Goal: Task Accomplishment & Management: Use online tool/utility

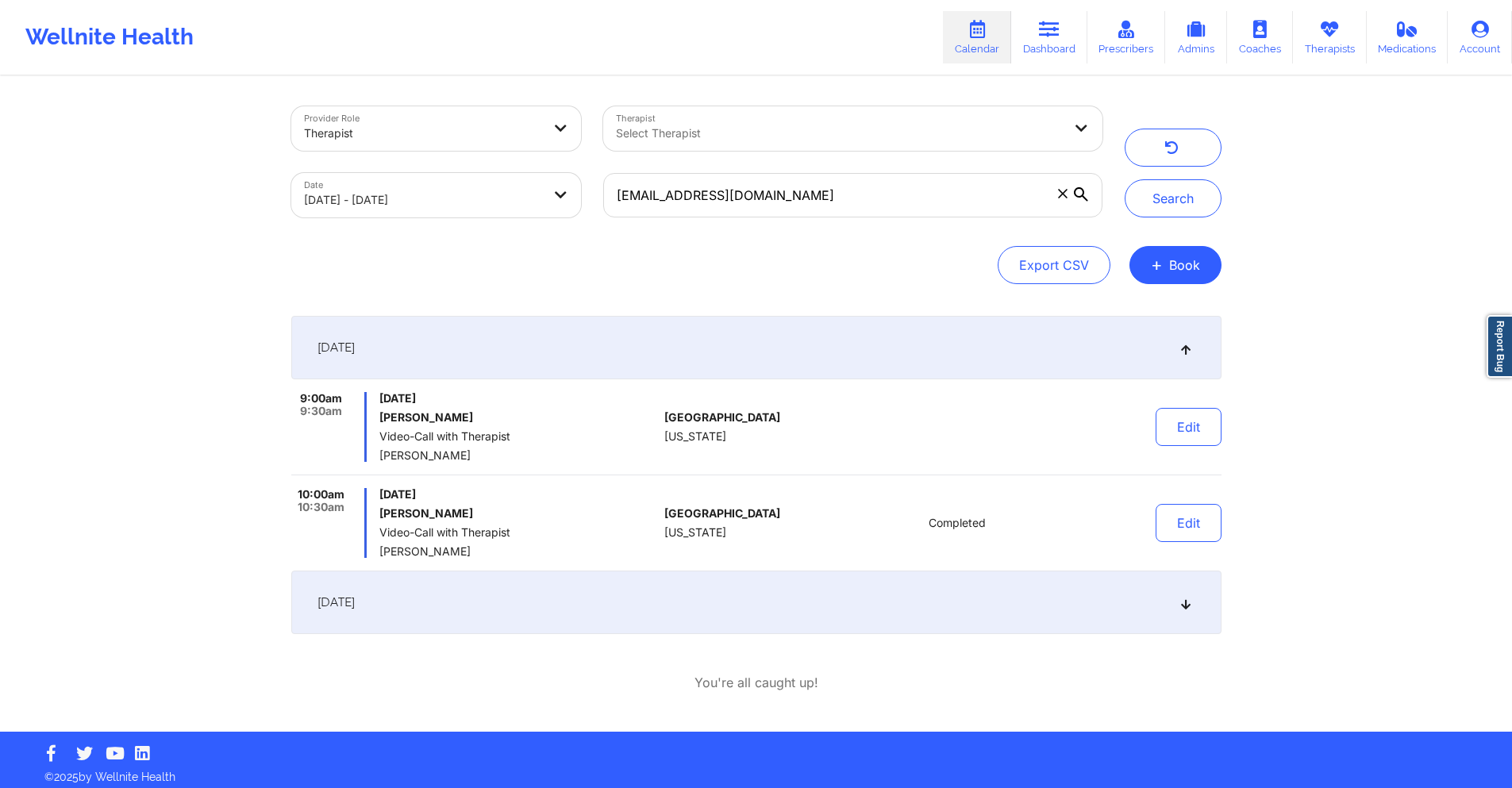
click at [782, 201] on input "[EMAIL_ADDRESS][DOMAIN_NAME]" at bounding box center [852, 195] width 499 height 45
click at [1173, 198] on button "Search" at bounding box center [1172, 199] width 96 height 38
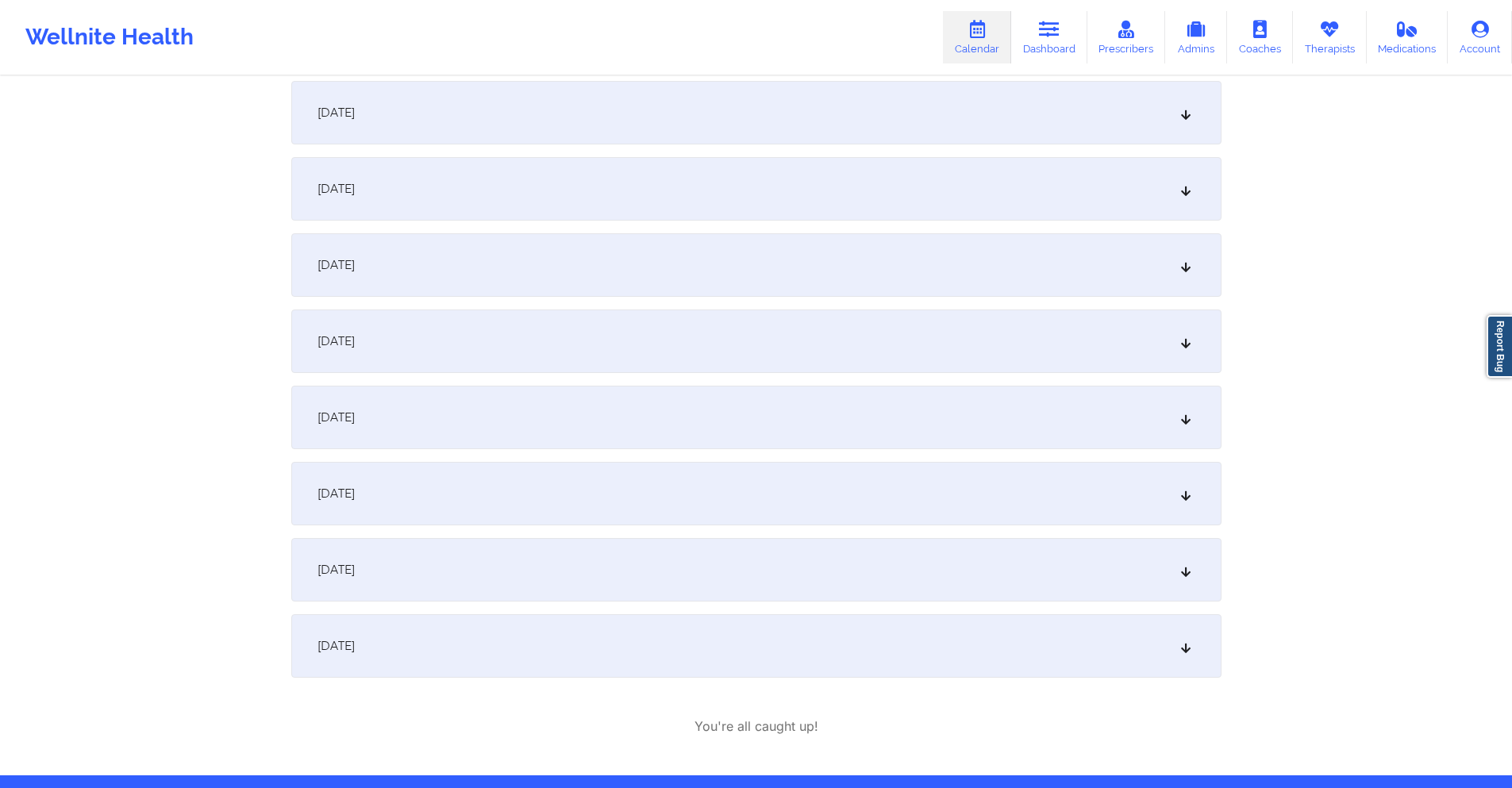
scroll to position [476, 0]
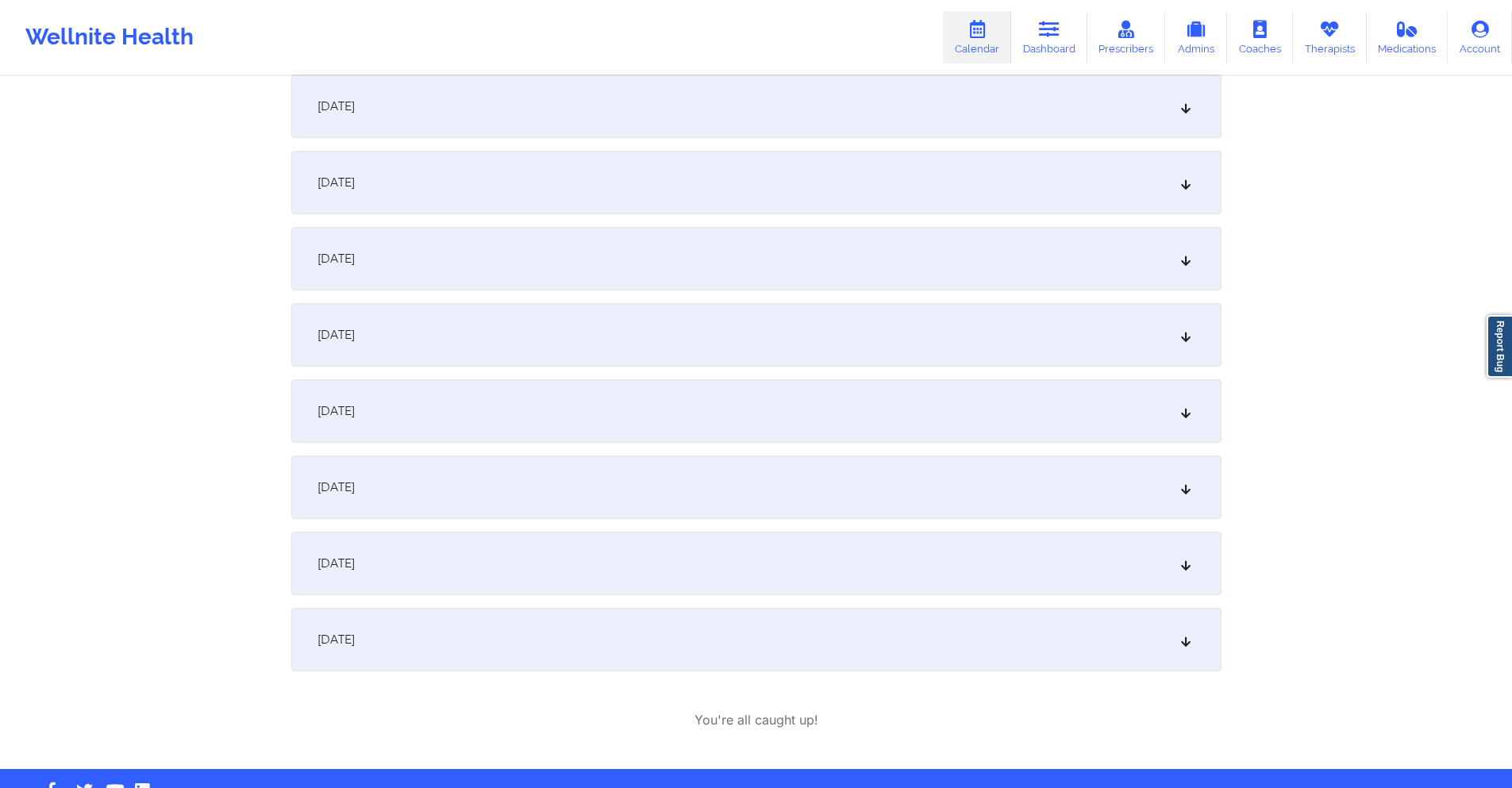
click at [759, 194] on div "[DATE]" at bounding box center [756, 183] width 930 height 64
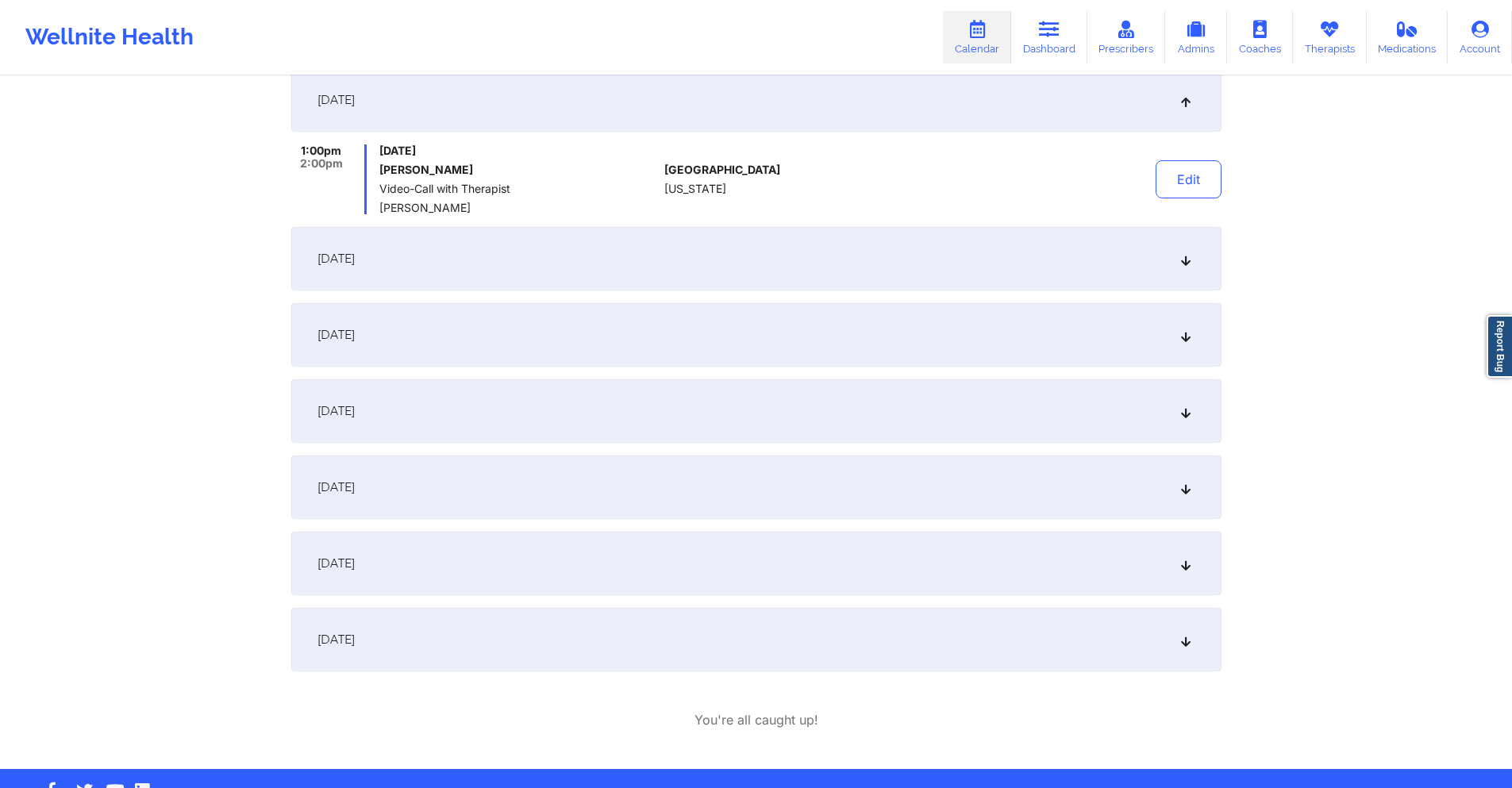
scroll to position [394, 0]
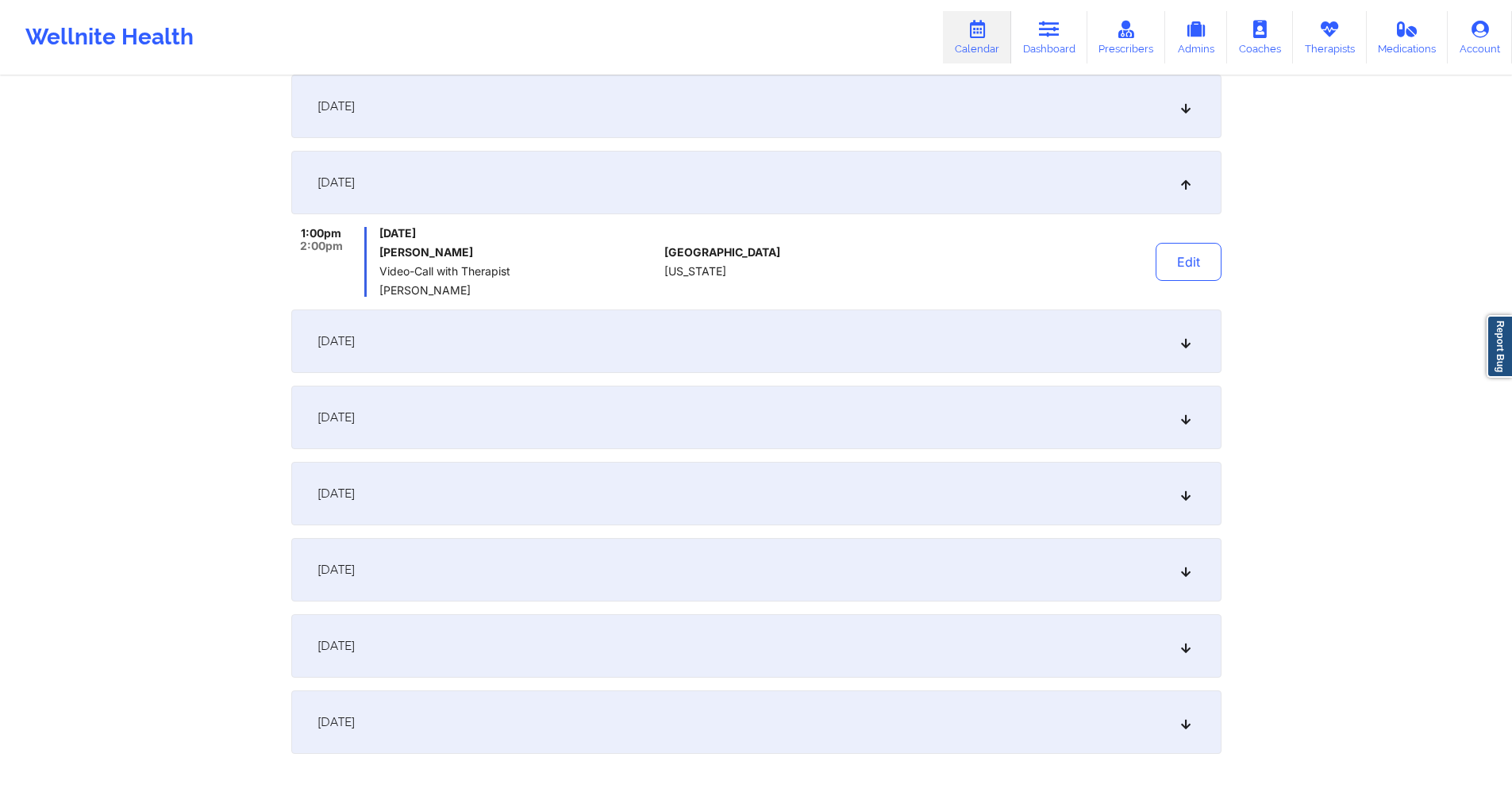
click at [740, 104] on div "[DATE]" at bounding box center [756, 106] width 930 height 64
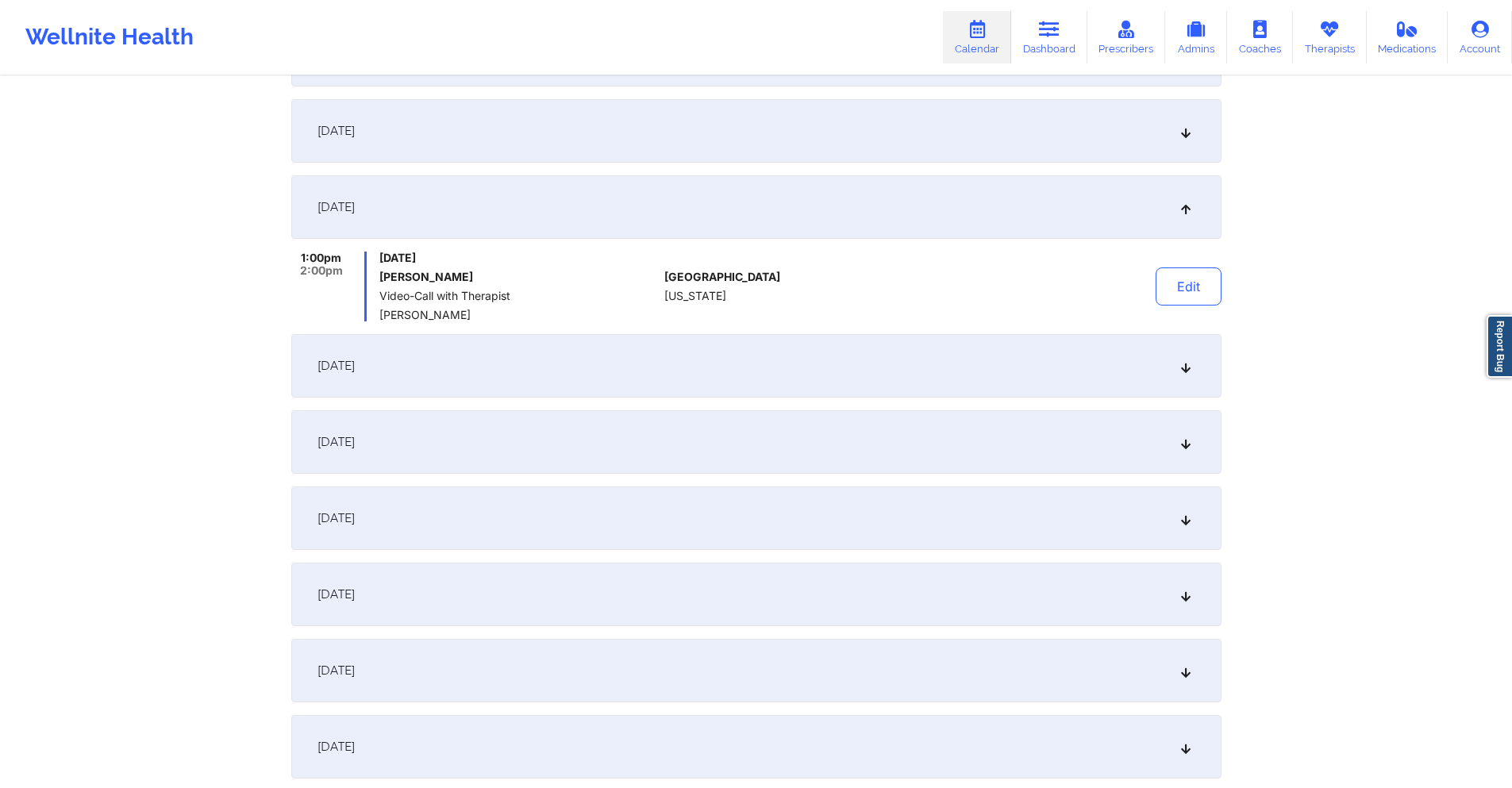
scroll to position [77, 0]
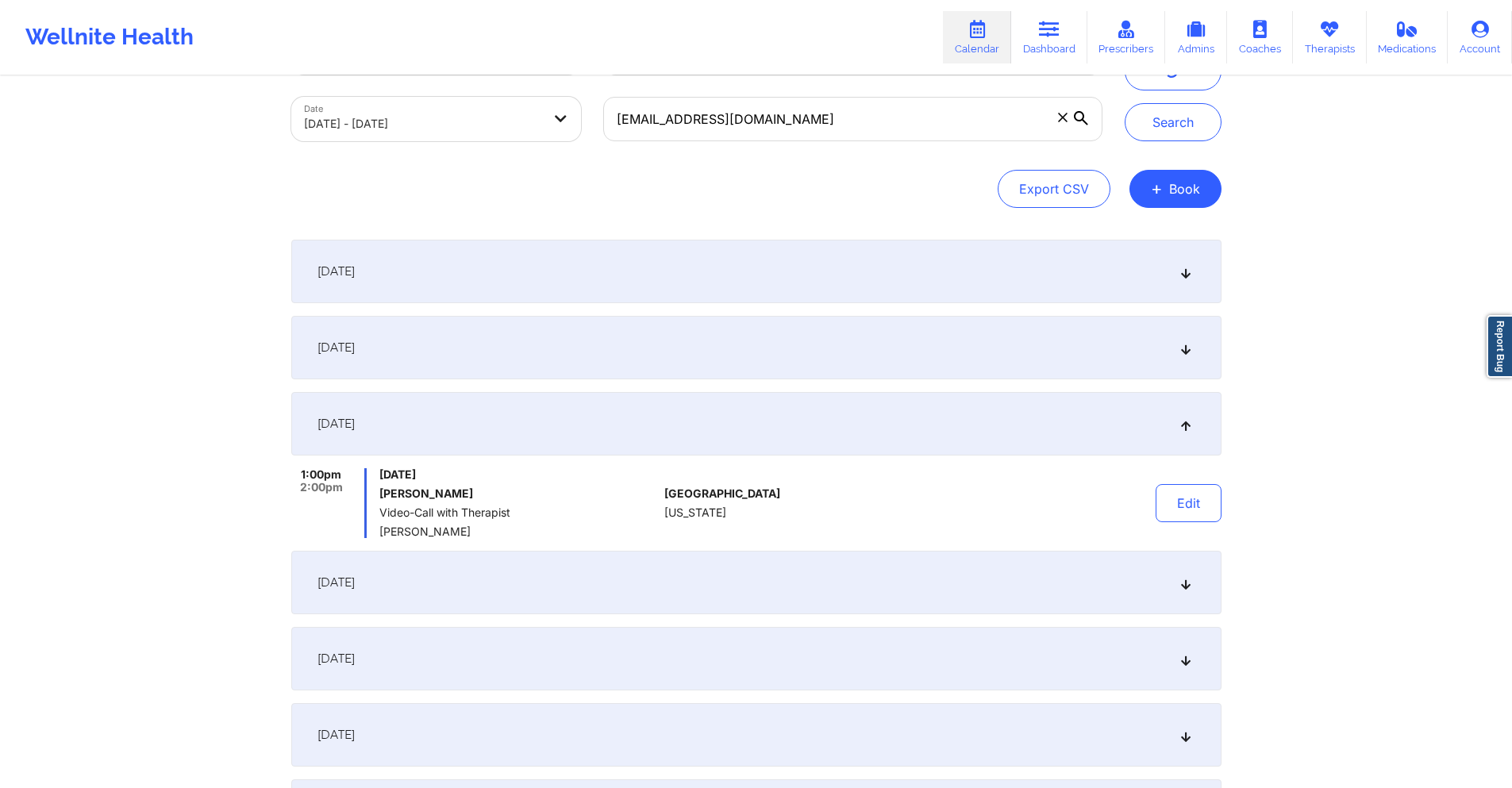
click at [700, 326] on div "[DATE]" at bounding box center [756, 348] width 930 height 64
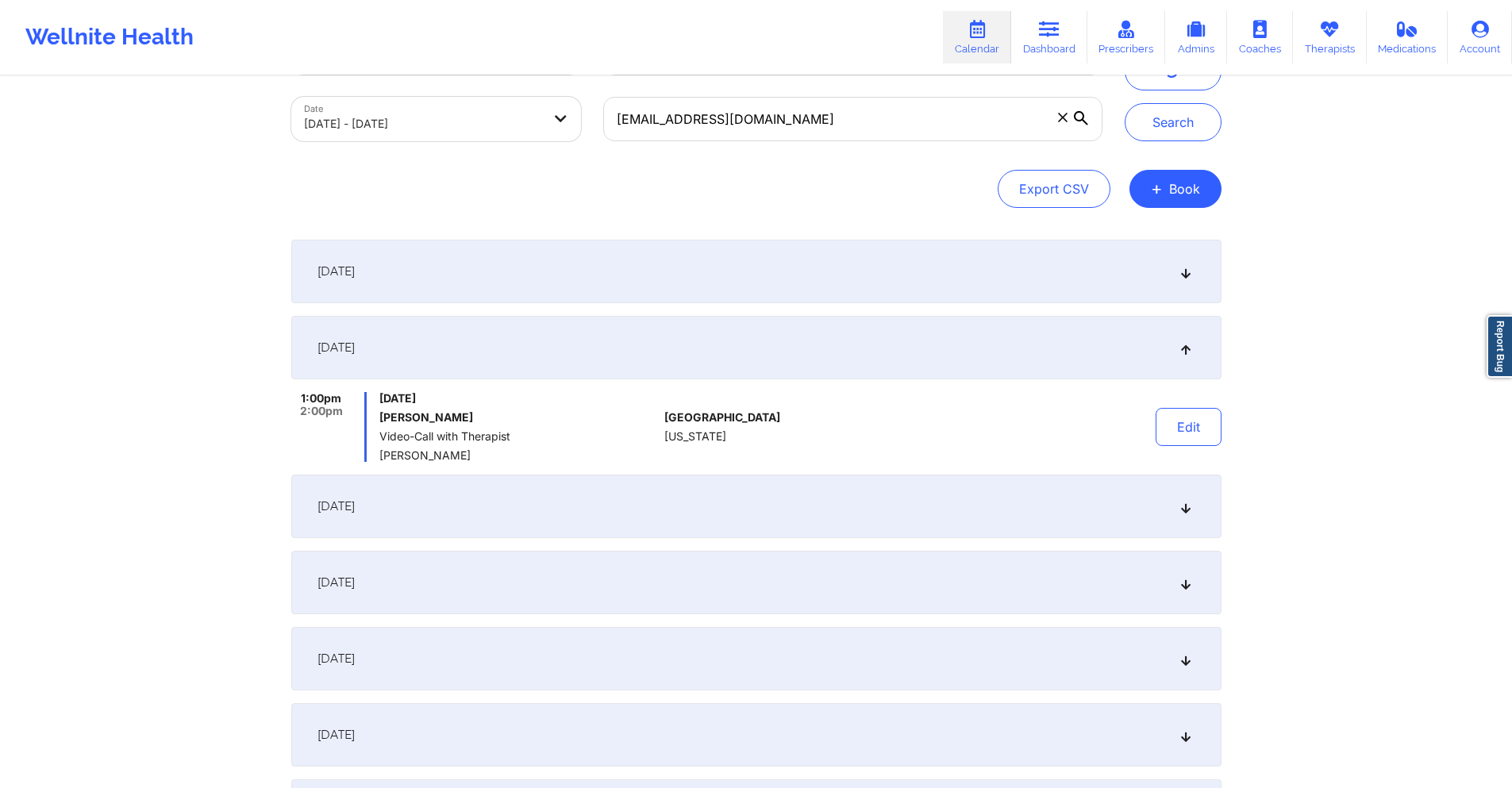
click at [554, 513] on div "[DATE]" at bounding box center [756, 507] width 930 height 64
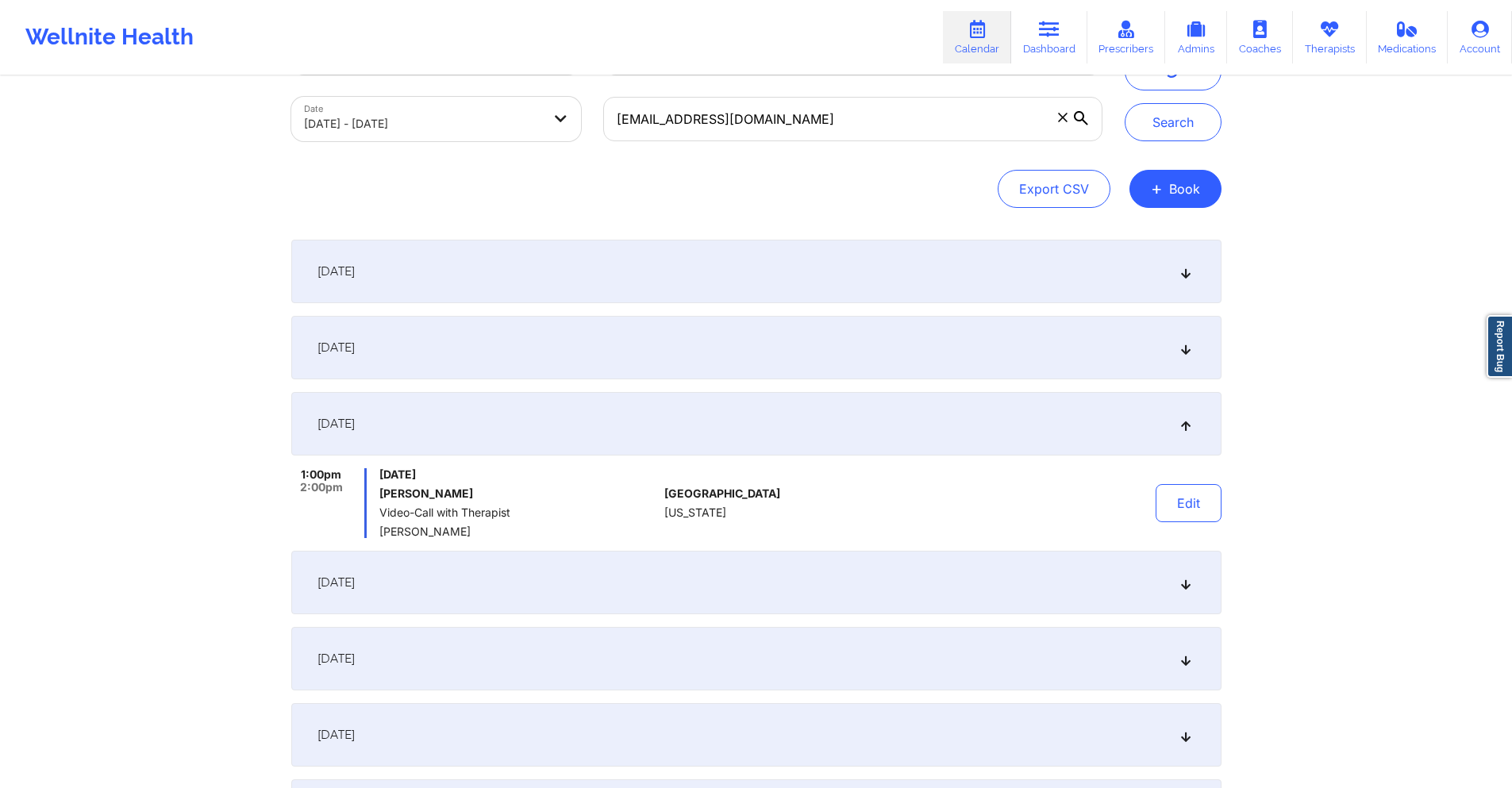
click at [589, 591] on div "[DATE]" at bounding box center [756, 583] width 930 height 64
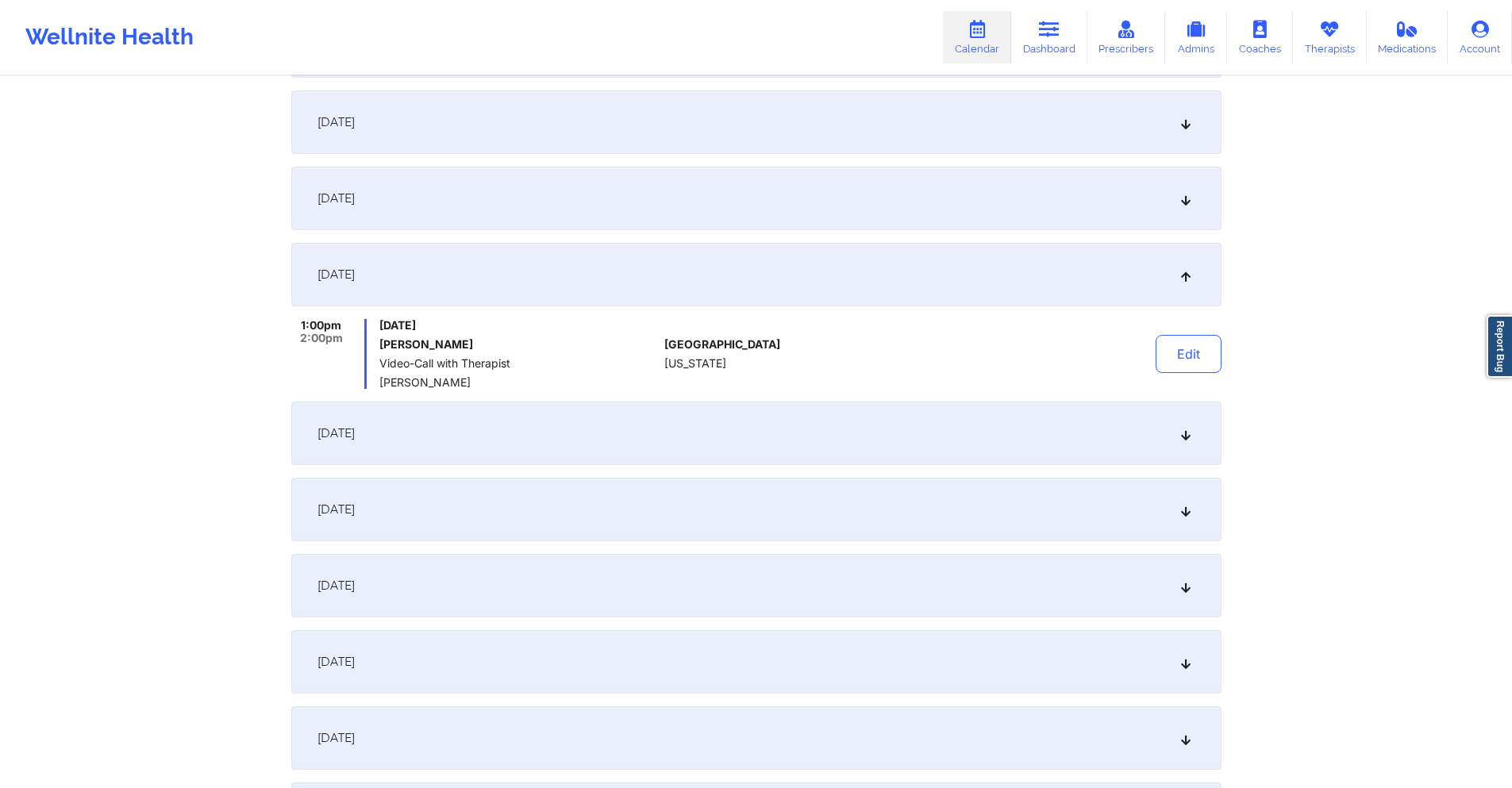
scroll to position [314, 0]
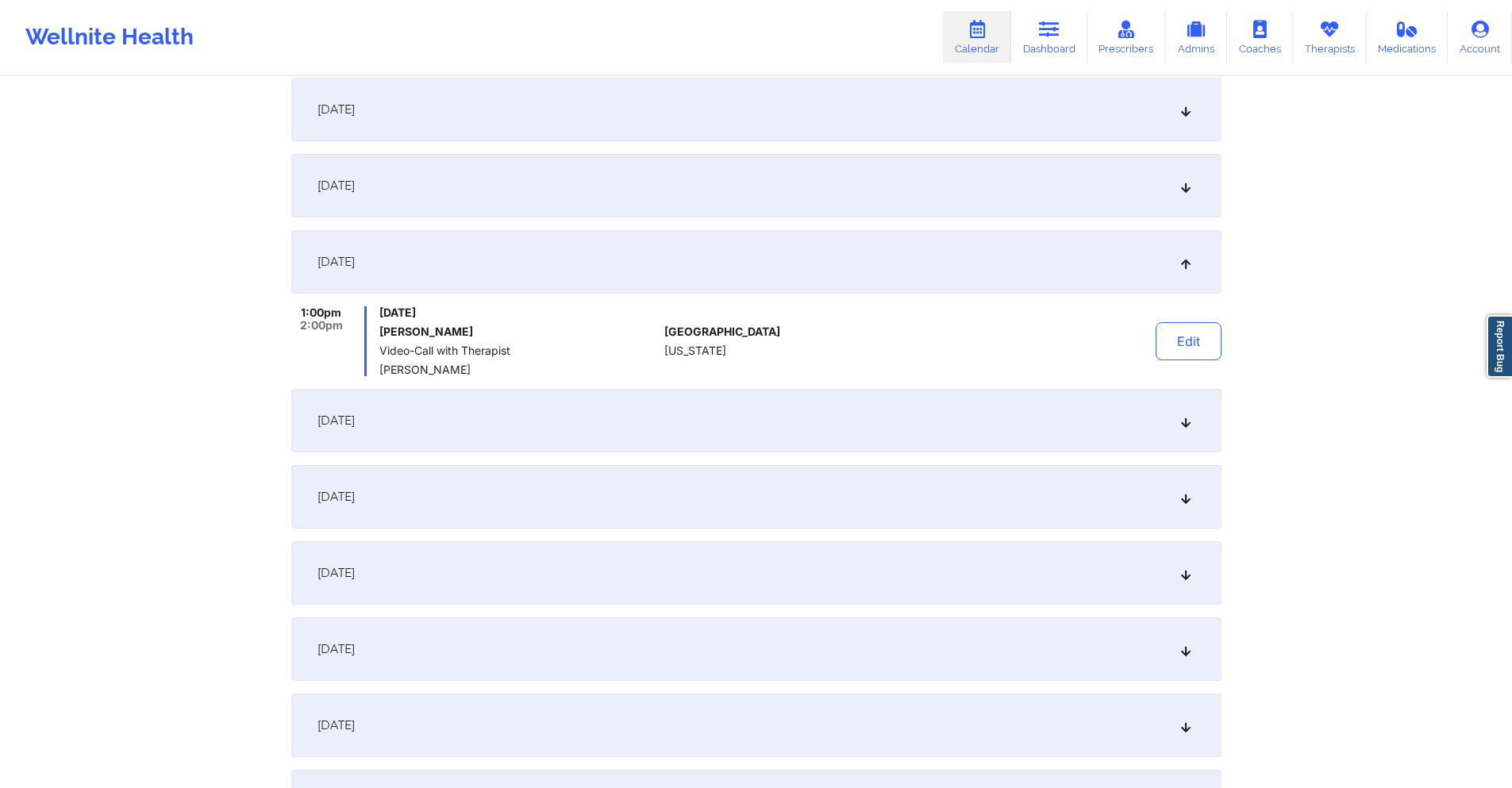
click at [609, 380] on div "[DATE] 3:00pm 4:00pm [DATE] [PERSON_NAME] Video-Call with Therapist [PERSON_NAM…" at bounding box center [756, 417] width 930 height 832
click at [615, 405] on div "[DATE]" at bounding box center [756, 421] width 930 height 64
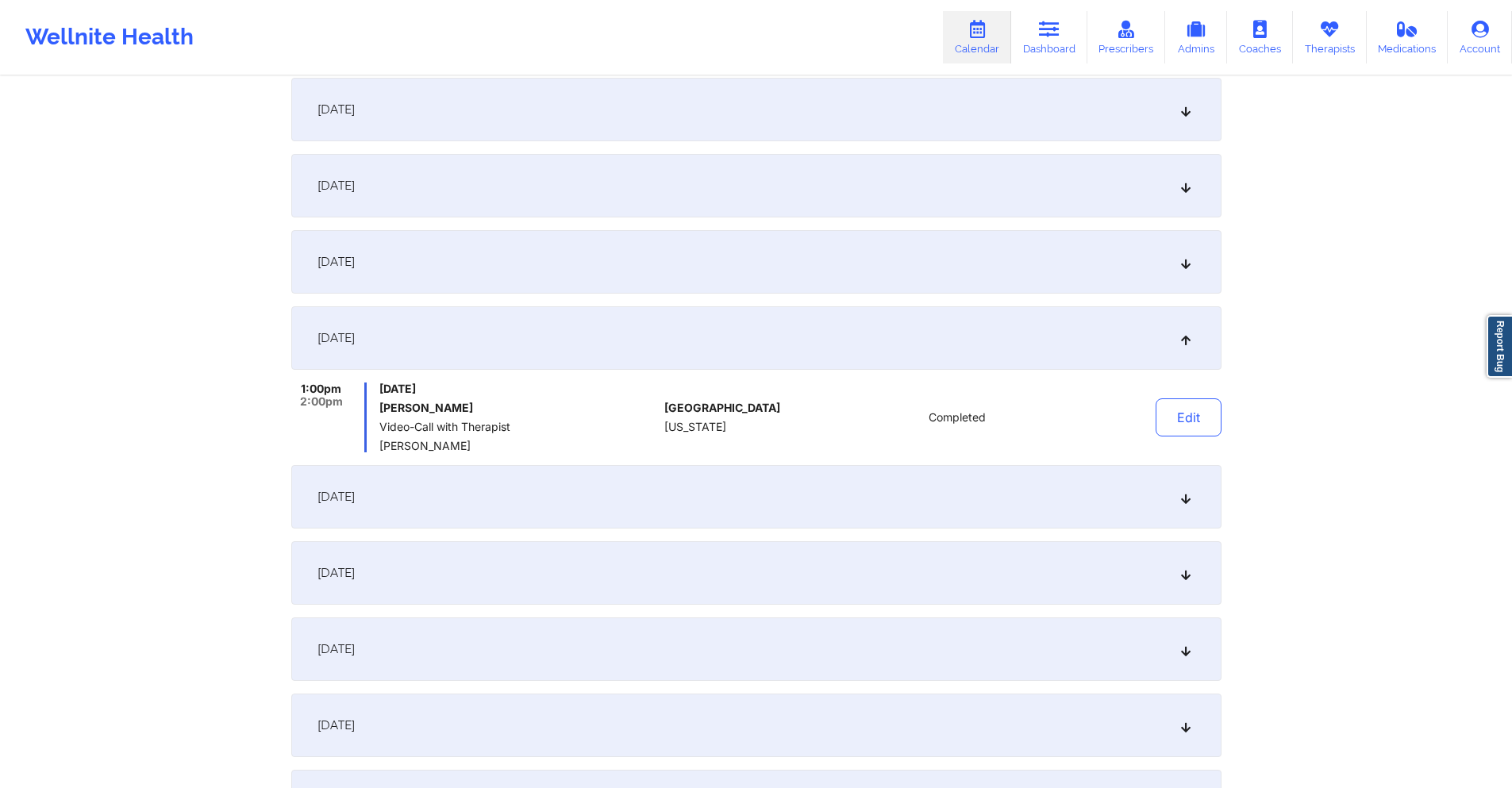
click at [622, 473] on div "[DATE]" at bounding box center [756, 497] width 930 height 64
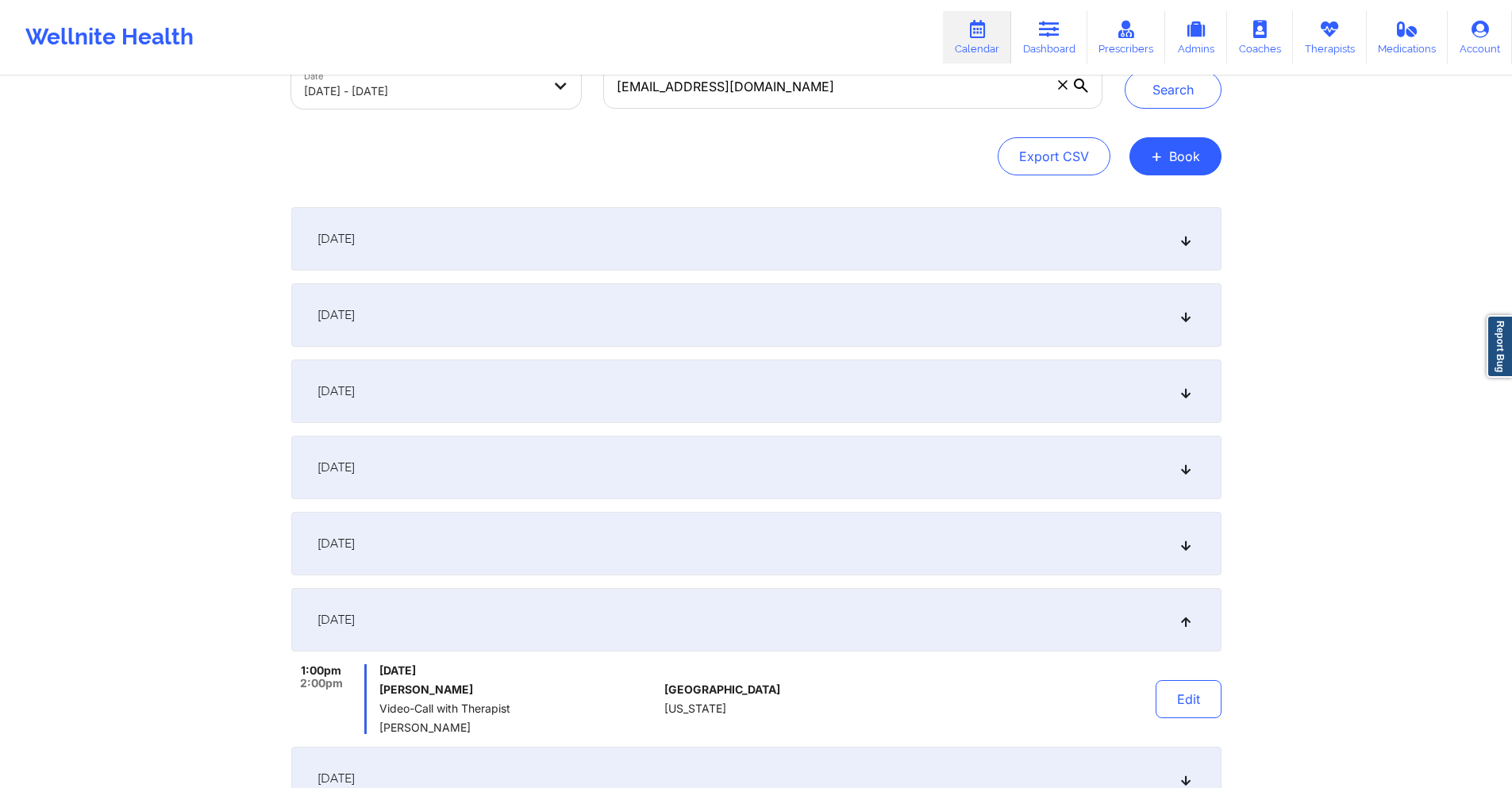
scroll to position [0, 0]
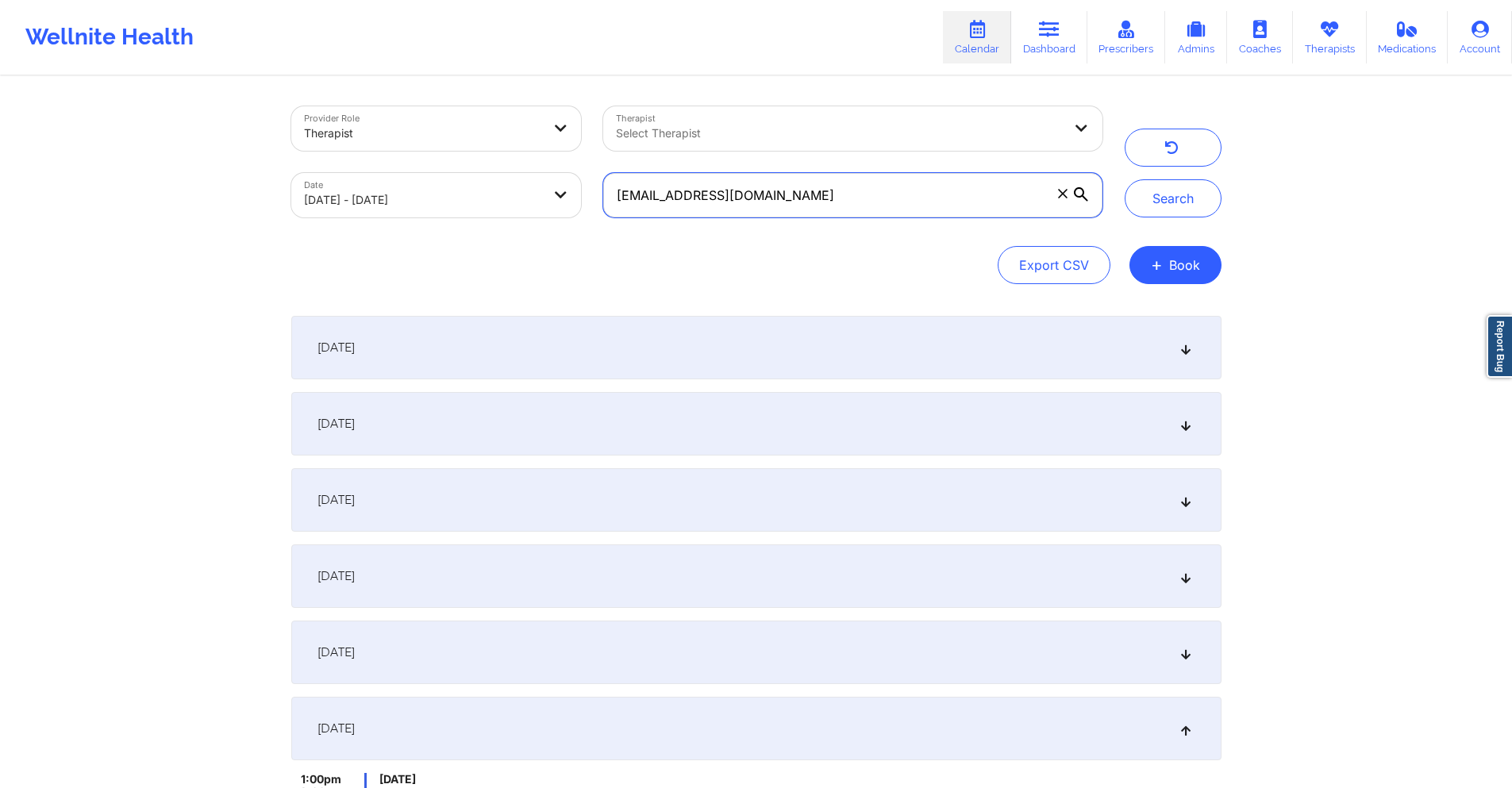
click at [847, 204] on input "[EMAIL_ADDRESS][DOMAIN_NAME]" at bounding box center [852, 195] width 499 height 45
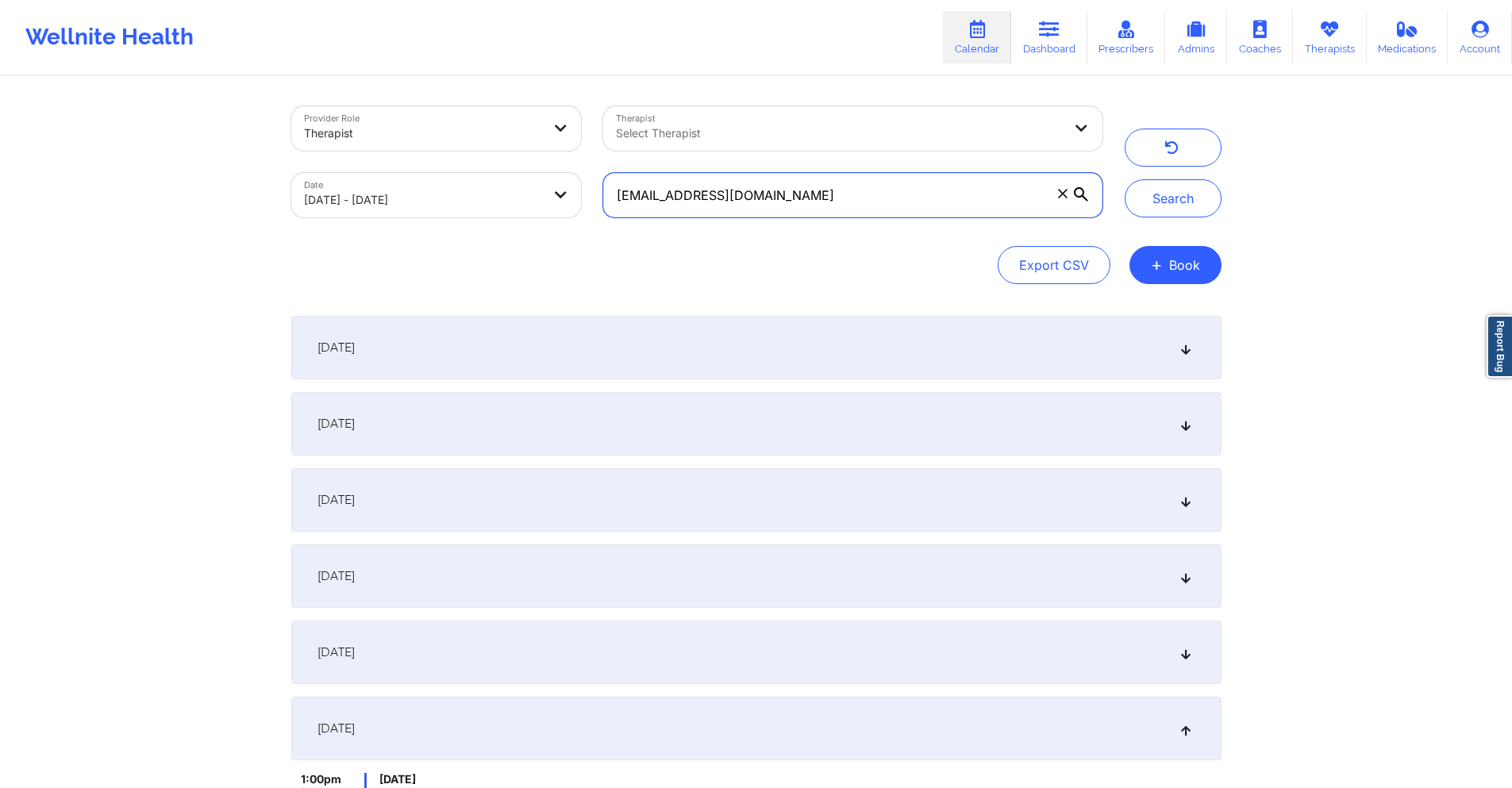
click at [847, 204] on input "[EMAIL_ADDRESS][DOMAIN_NAME]" at bounding box center [852, 195] width 499 height 45
paste input "[EMAIL_ADDRESS][DOMAIN_NAME]"
type input "[EMAIL_ADDRESS][DOMAIN_NAME]"
click at [1158, 195] on button "Search" at bounding box center [1172, 199] width 96 height 38
click at [812, 413] on div "[DATE]" at bounding box center [756, 424] width 930 height 64
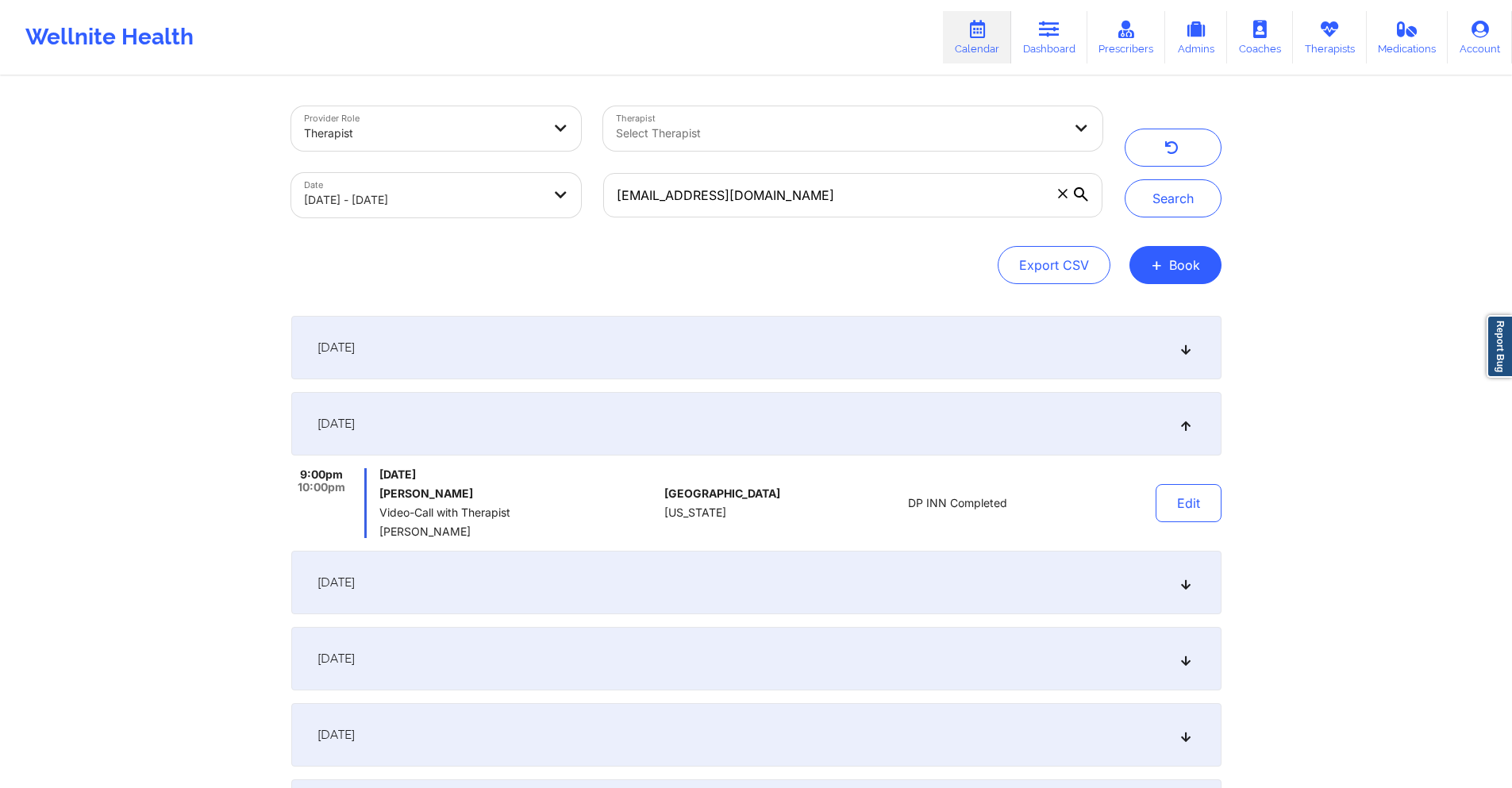
click at [736, 544] on div "[DATE] 9:00pm 10:00pm [DATE] [PERSON_NAME] Video-Call with Therapist [PERSON_NA…" at bounding box center [756, 656] width 930 height 680
click at [739, 332] on div "[DATE]" at bounding box center [756, 348] width 930 height 64
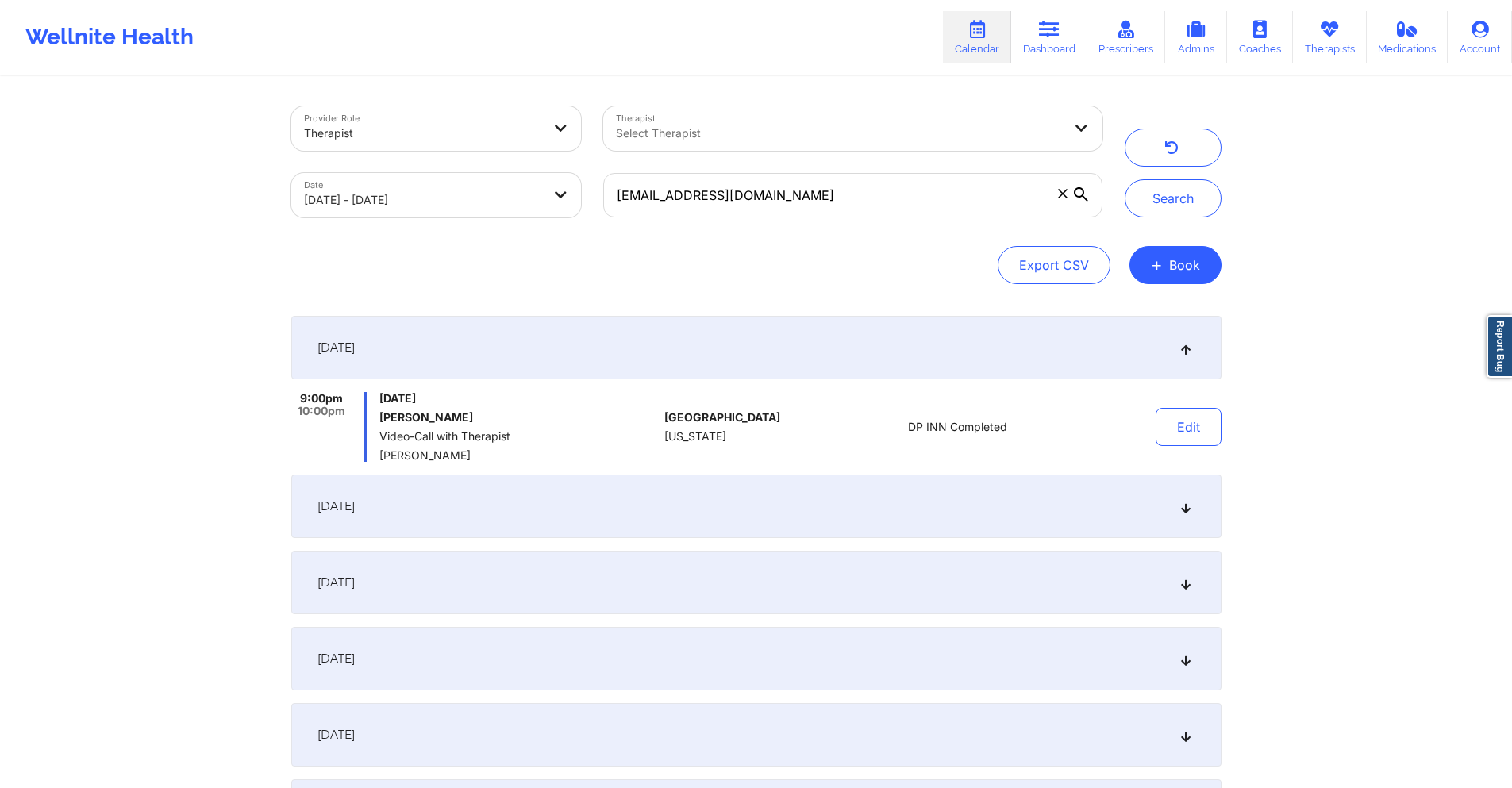
click at [730, 492] on div "[DATE]" at bounding box center [756, 507] width 930 height 64
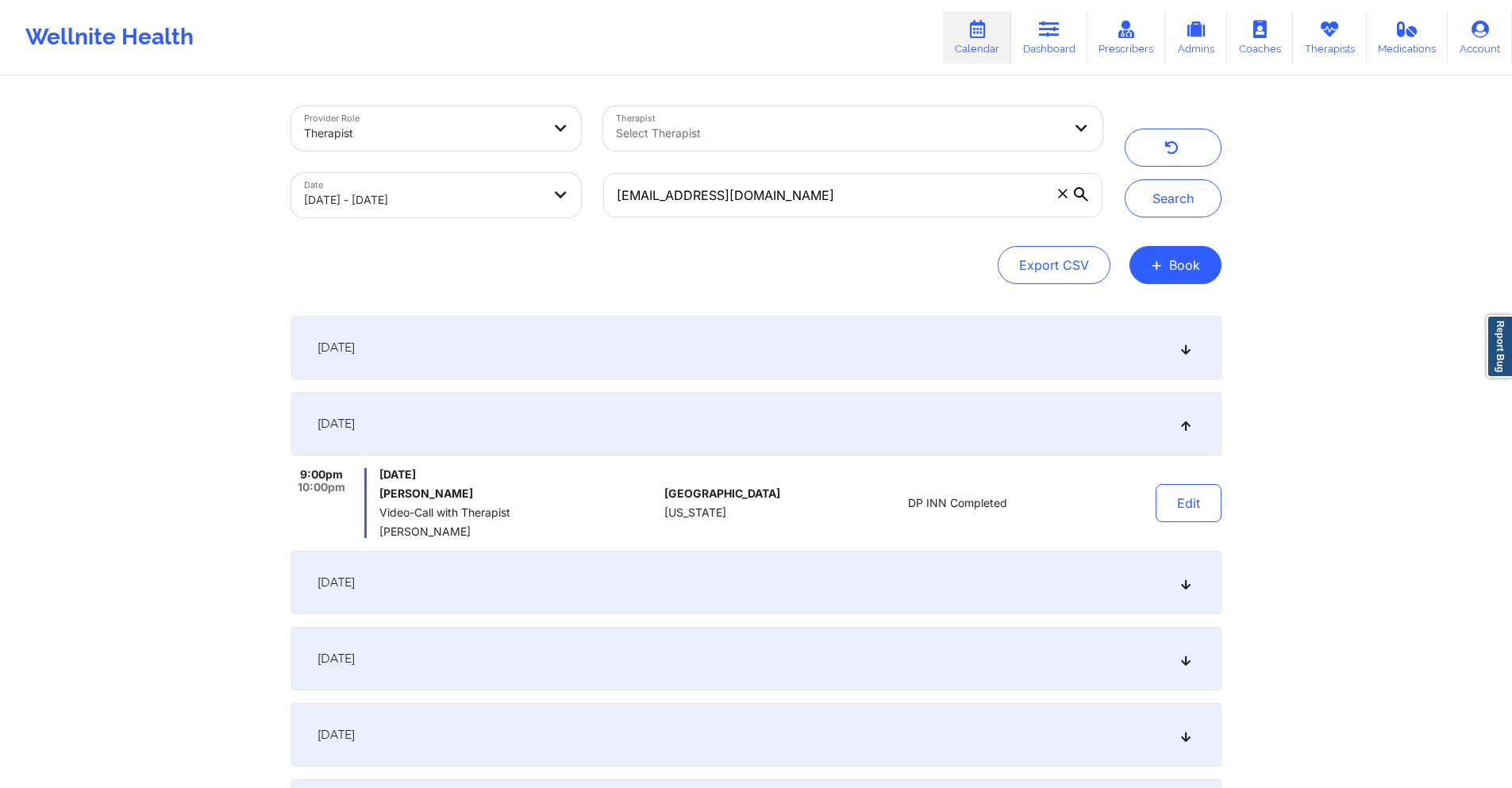
click at [719, 573] on div "[DATE]" at bounding box center [756, 583] width 930 height 64
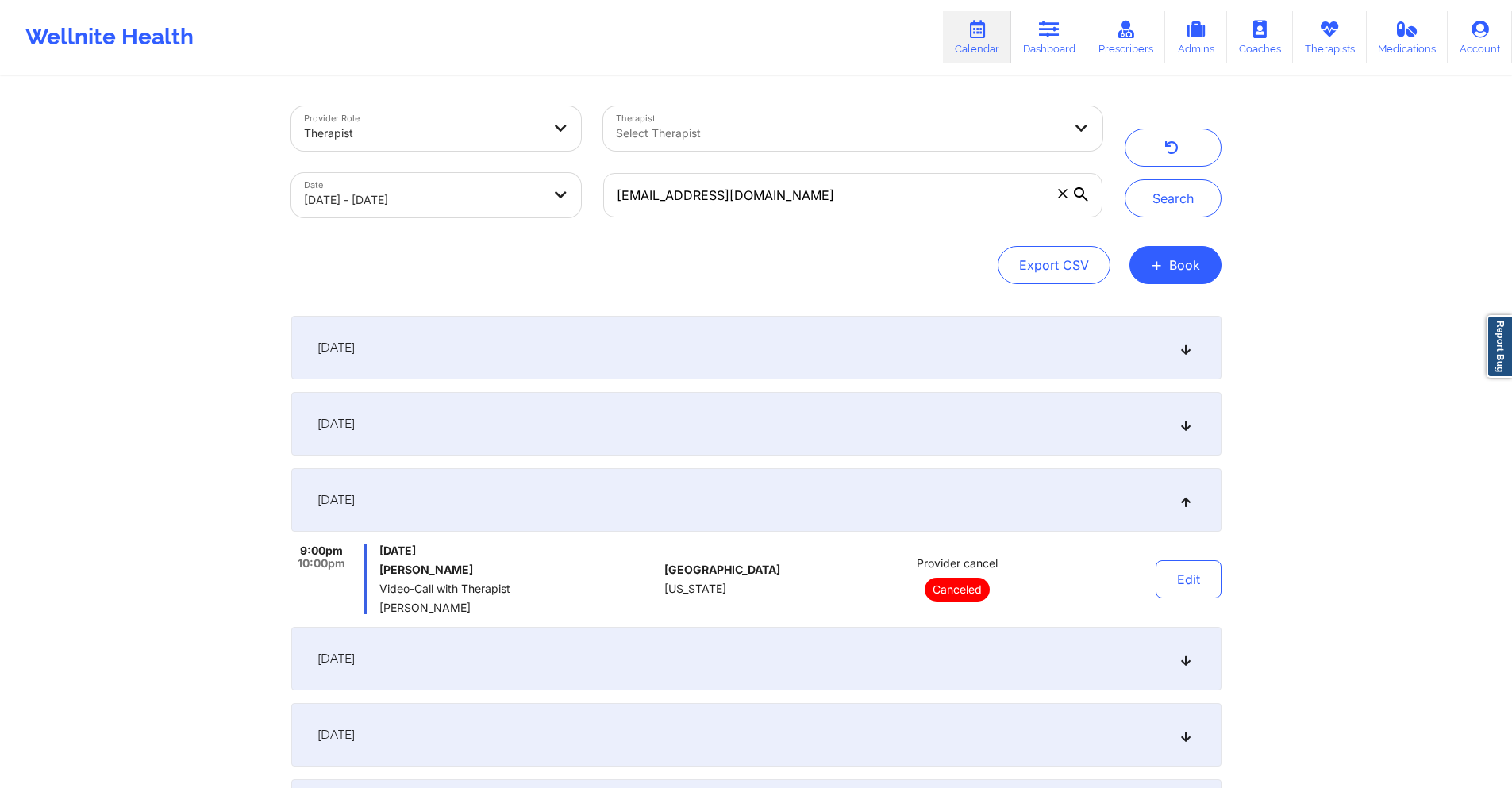
click at [700, 661] on div "[DATE]" at bounding box center [756, 659] width 930 height 64
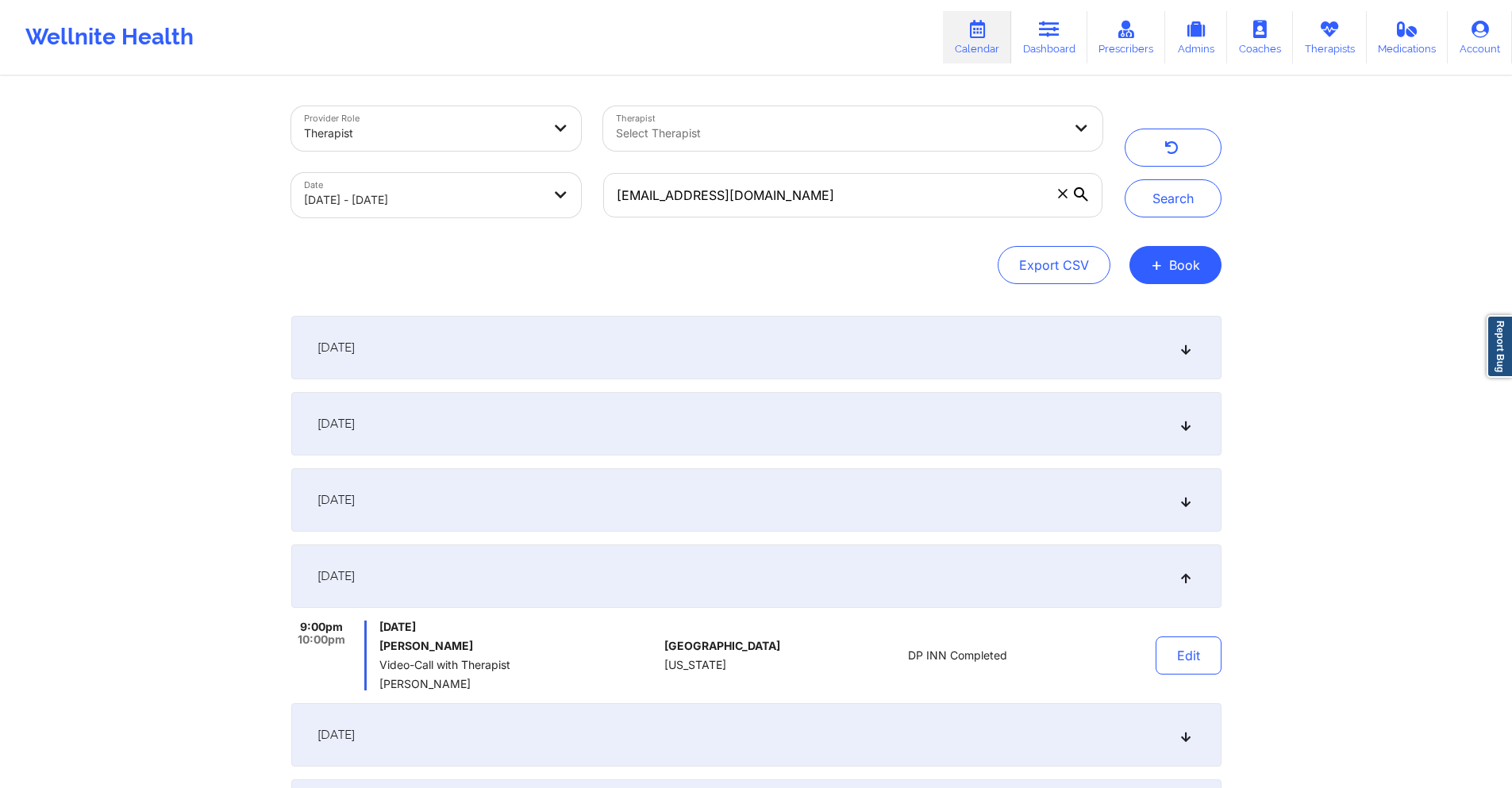
click at [644, 492] on div "[DATE]" at bounding box center [756, 500] width 930 height 64
